Goal: Task Accomplishment & Management: Manage account settings

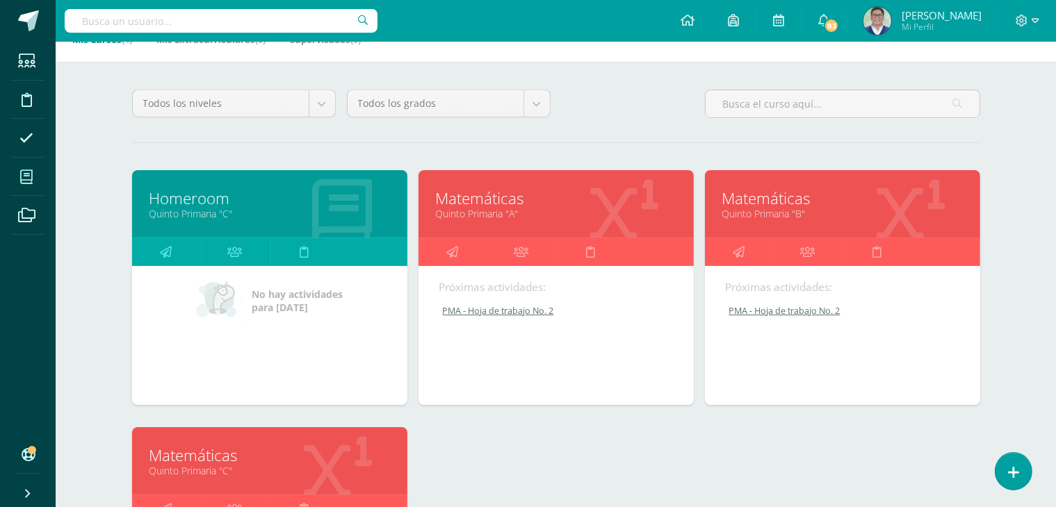
scroll to position [88, 0]
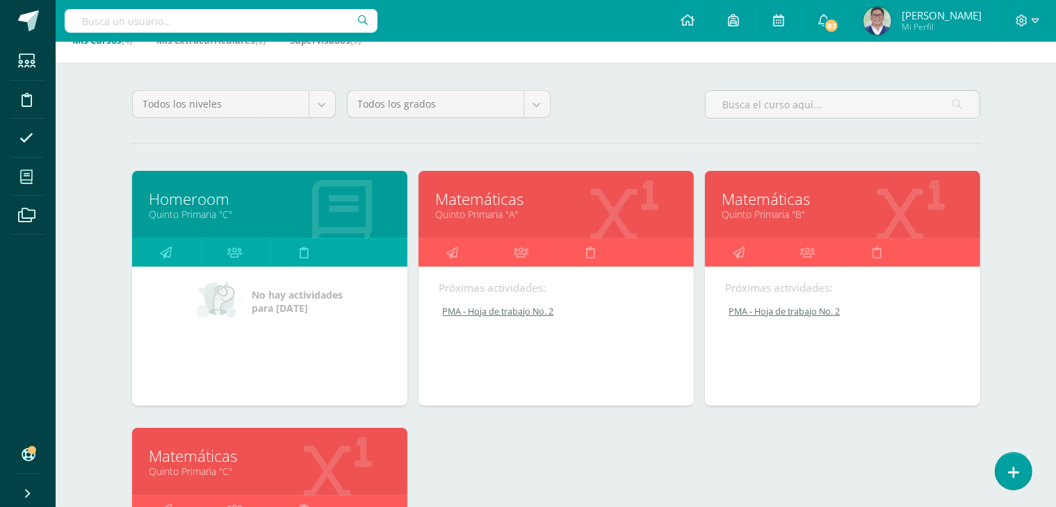
click at [574, 206] on link "Matemáticas" at bounding box center [556, 199] width 241 height 22
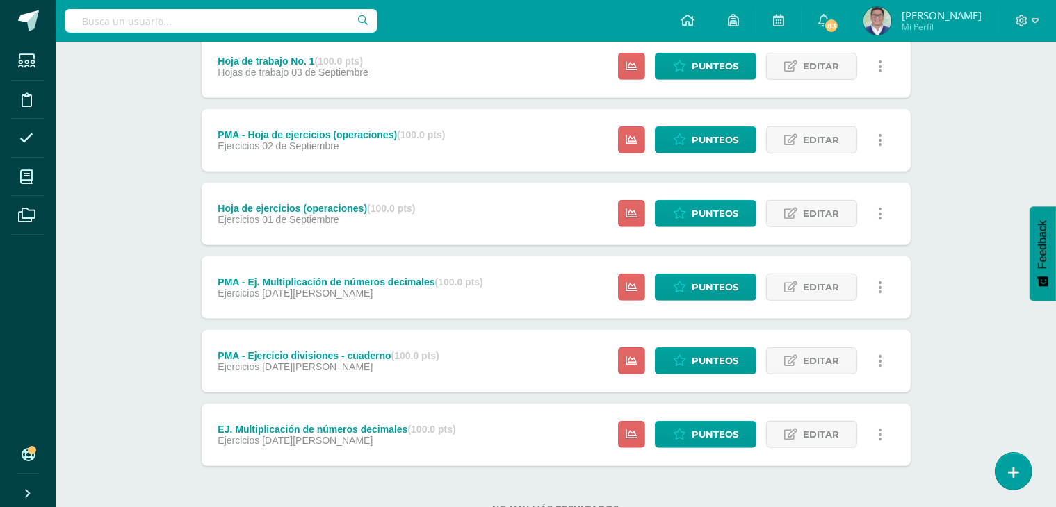
scroll to position [911, 0]
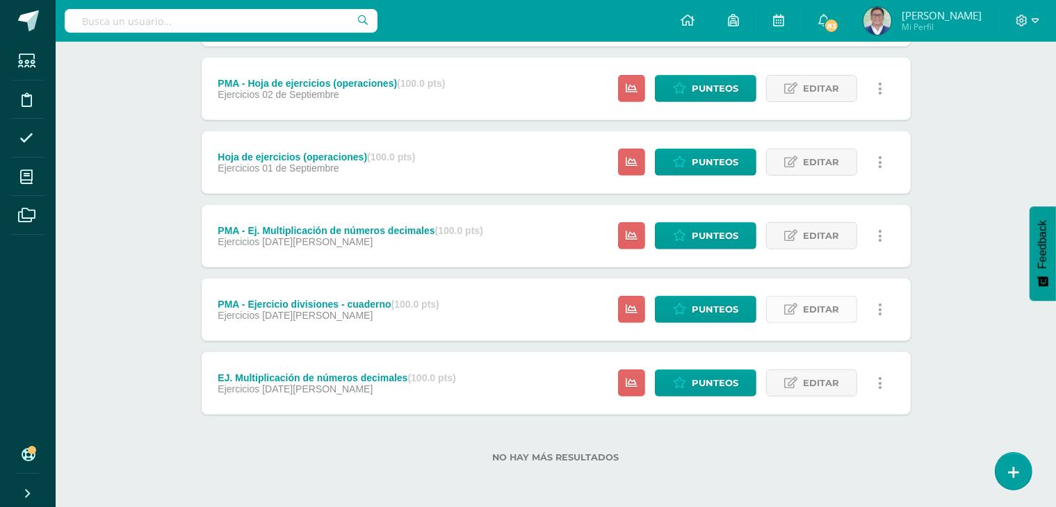
click at [825, 312] on span "Editar" at bounding box center [821, 310] width 36 height 26
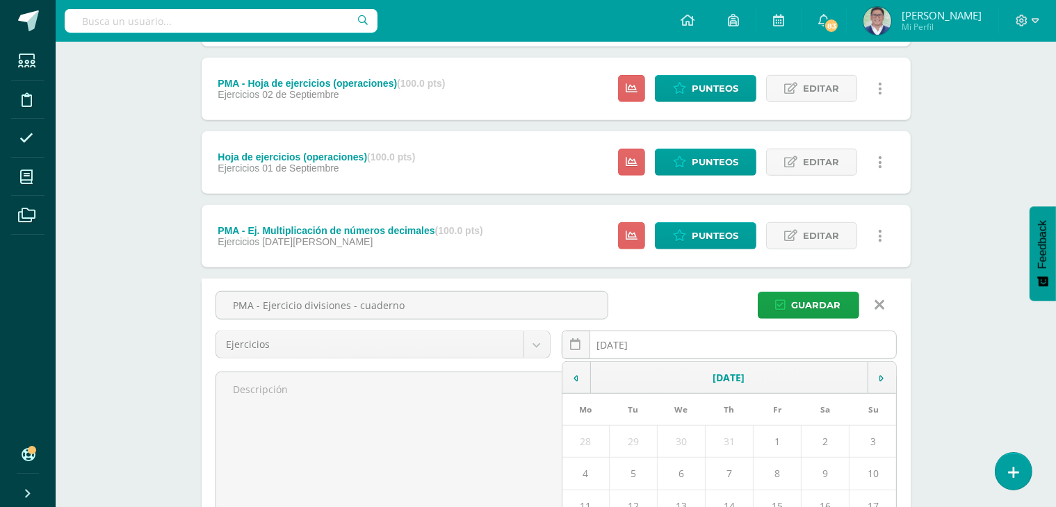
click at [617, 334] on input "2025-08-28" at bounding box center [729, 345] width 334 height 27
click at [573, 343] on icon at bounding box center [576, 345] width 10 height 12
click at [875, 384] on td at bounding box center [882, 378] width 29 height 32
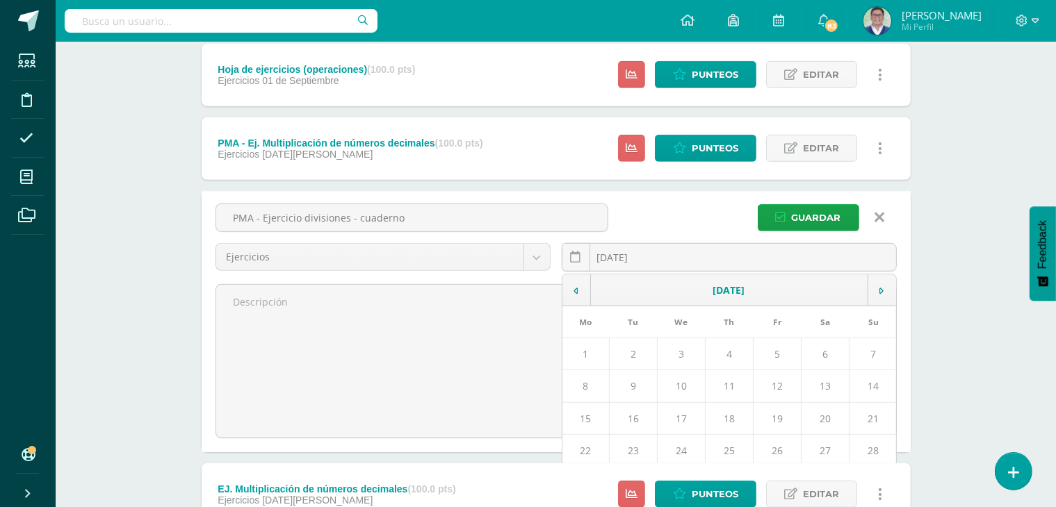
scroll to position [998, 0]
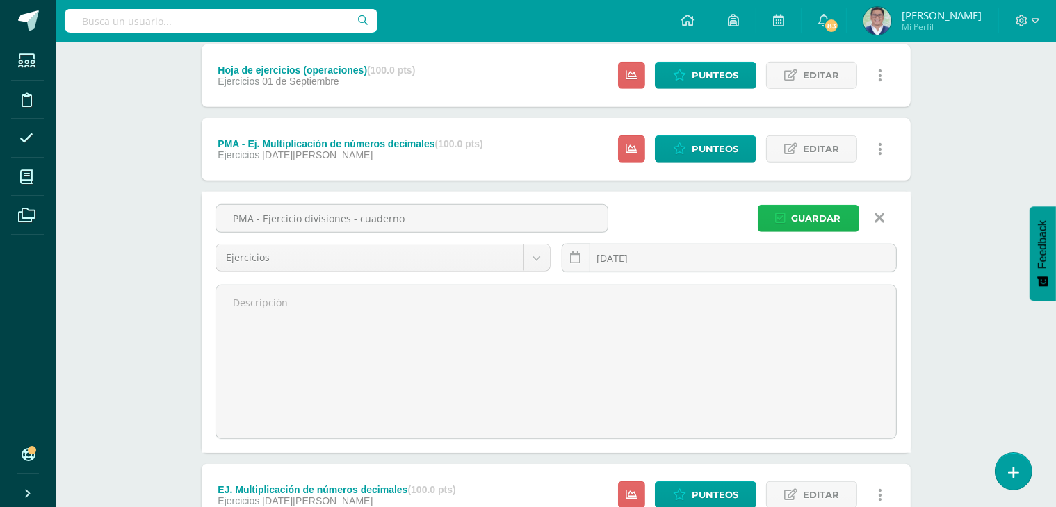
click at [824, 208] on span "Guardar" at bounding box center [816, 219] width 49 height 26
click at [800, 218] on span "Guardar" at bounding box center [816, 219] width 49 height 26
click at [781, 225] on button "Guardar" at bounding box center [808, 218] width 101 height 27
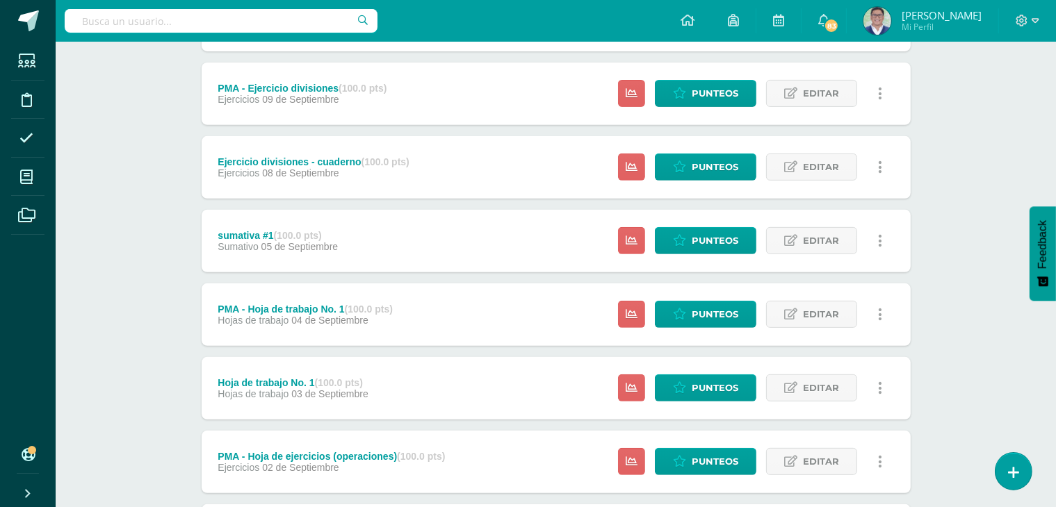
scroll to position [911, 0]
